Goal: Entertainment & Leisure: Browse casually

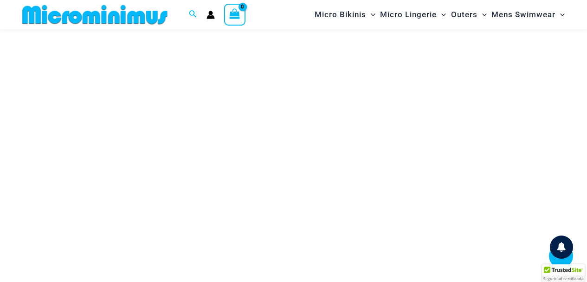
scroll to position [132, 0]
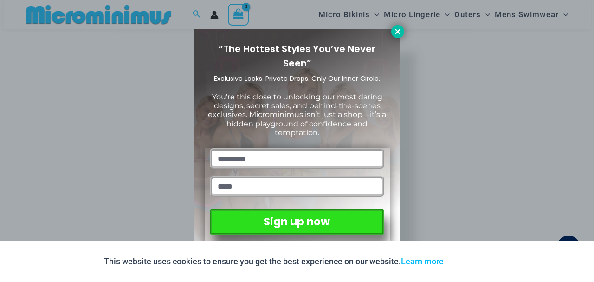
click at [398, 31] on icon at bounding box center [397, 31] width 5 height 5
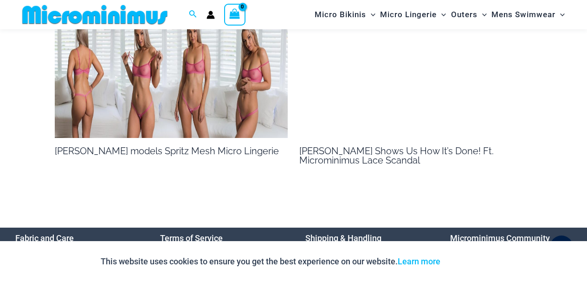
scroll to position [689, 0]
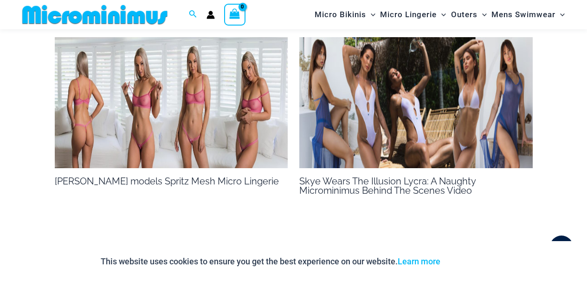
scroll to position [690, 0]
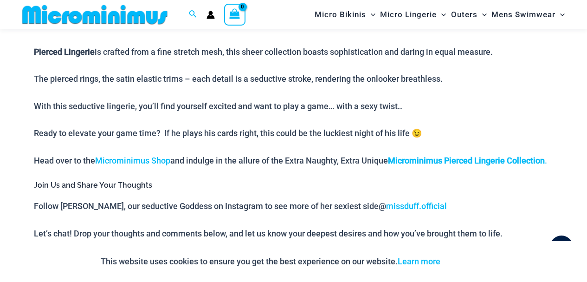
scroll to position [595, 0]
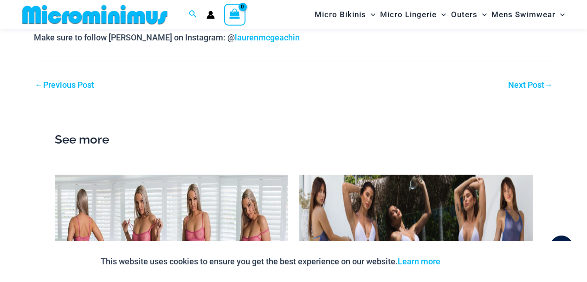
scroll to position [795, 0]
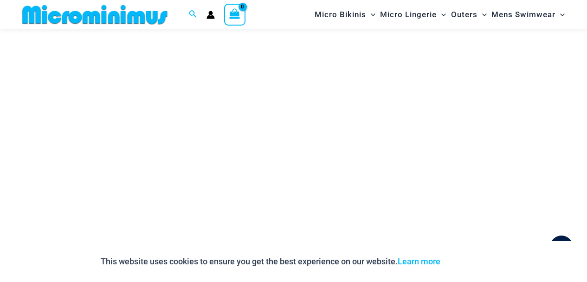
scroll to position [131, 0]
